Goal: Information Seeking & Learning: Stay updated

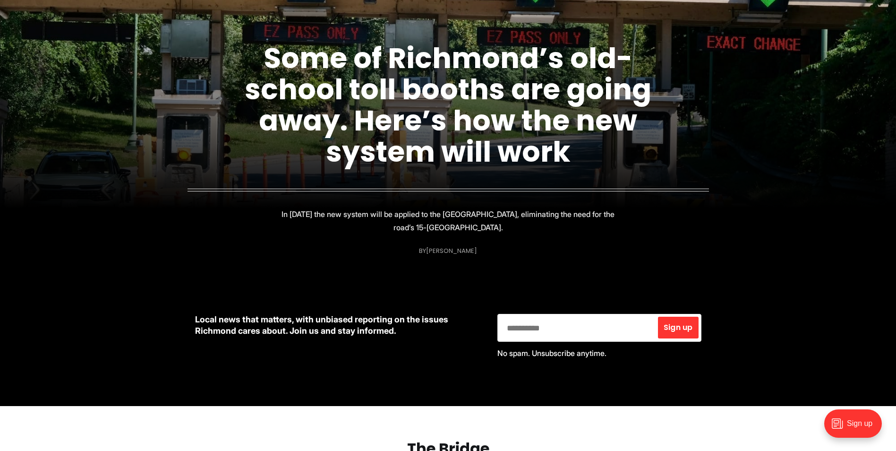
scroll to position [378, 0]
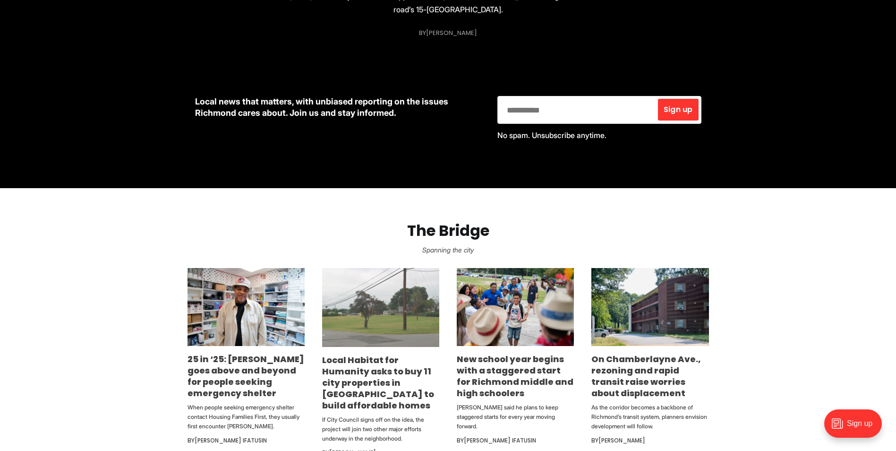
click at [365, 325] on img at bounding box center [380, 307] width 117 height 79
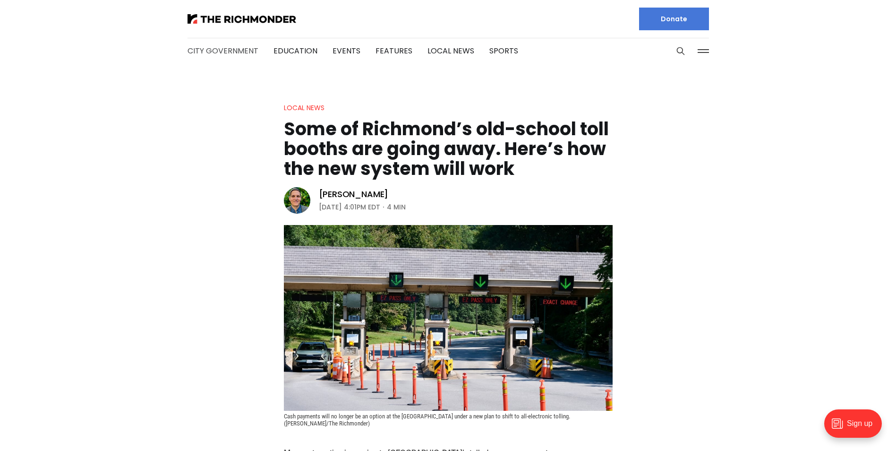
click at [233, 51] on link "City Government" at bounding box center [223, 50] width 71 height 11
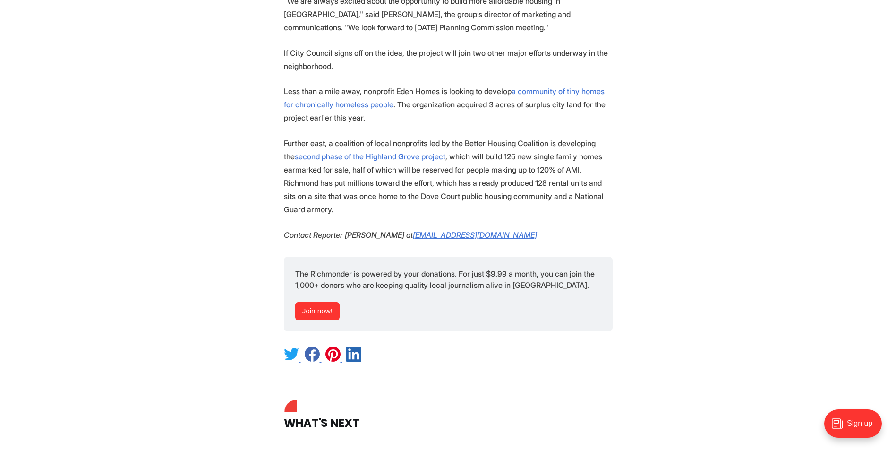
scroll to position [1181, 0]
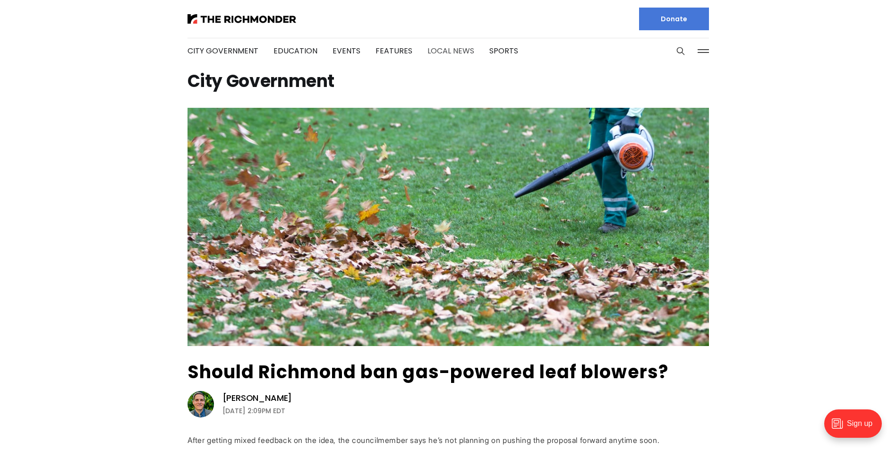
click at [427, 51] on link "Local News" at bounding box center [450, 50] width 47 height 11
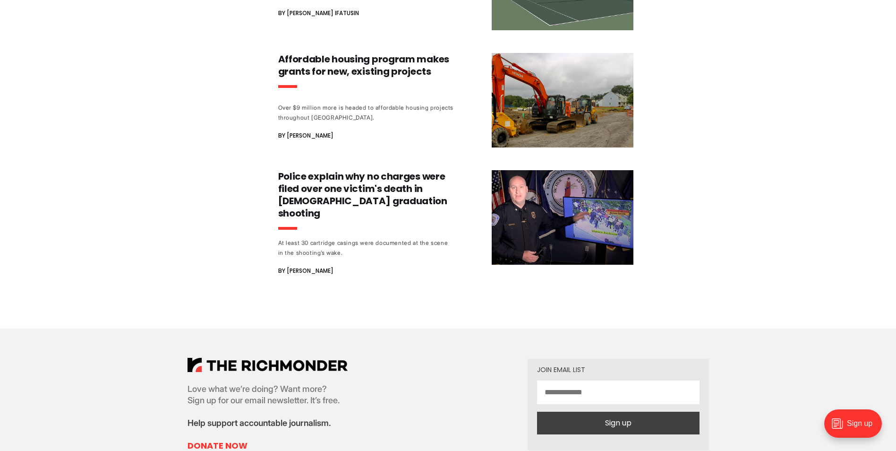
scroll to position [1181, 0]
